Goal: Navigation & Orientation: Find specific page/section

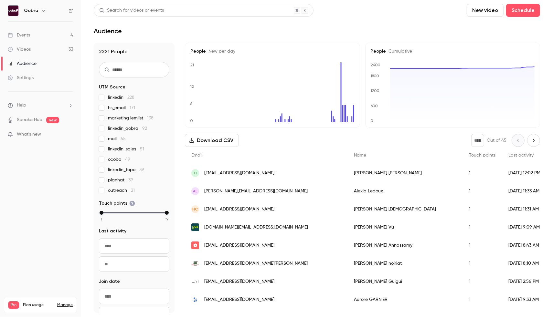
click at [46, 47] on link "Videos 33" at bounding box center [40, 49] width 81 height 14
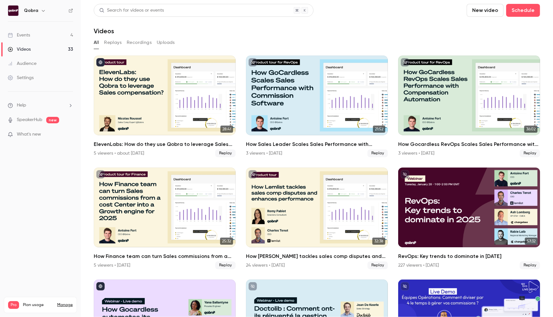
click at [52, 40] on link "Events 4" at bounding box center [40, 35] width 81 height 14
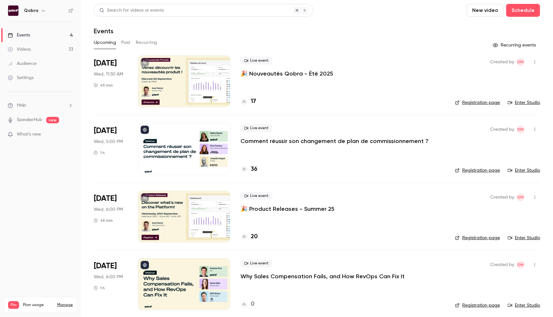
click at [255, 168] on h4 "36" at bounding box center [254, 169] width 6 height 9
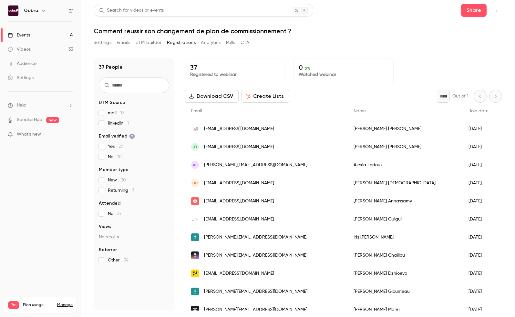
click at [59, 57] on link "Audience" at bounding box center [40, 64] width 81 height 14
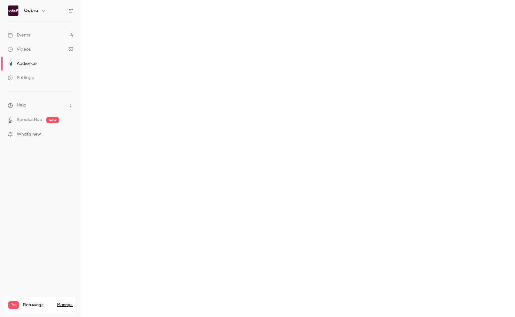
click at [59, 46] on link "Videos 33" at bounding box center [40, 49] width 81 height 14
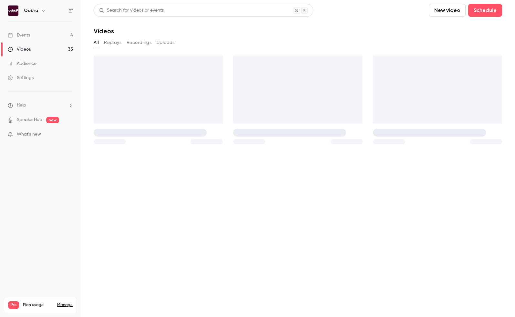
click at [54, 34] on link "Events 4" at bounding box center [40, 35] width 81 height 14
